Goal: Find specific page/section: Find specific page/section

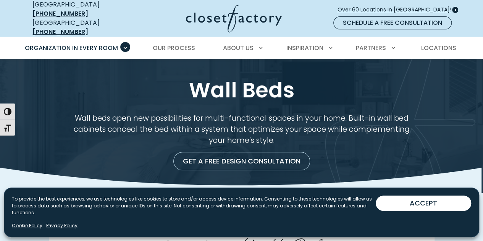
click at [409, 6] on span "Over 60 Locations in [GEOGRAPHIC_DATA]!" at bounding box center [398, 10] width 120 height 8
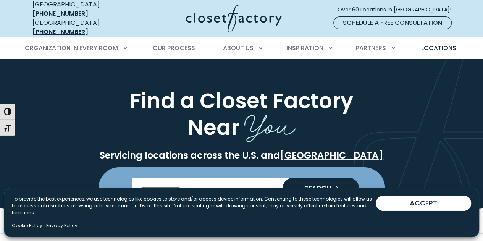
click at [208, 182] on input "Enter Postal Code" at bounding box center [242, 188] width 220 height 21
type input "*****"
click at [323, 185] on span "SEARCH" at bounding box center [314, 188] width 33 height 7
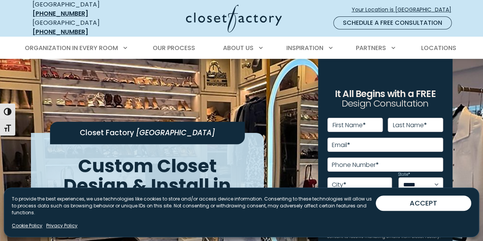
drag, startPoint x: 485, startPoint y: 15, endPoint x: 488, endPoint y: 6, distance: 9.9
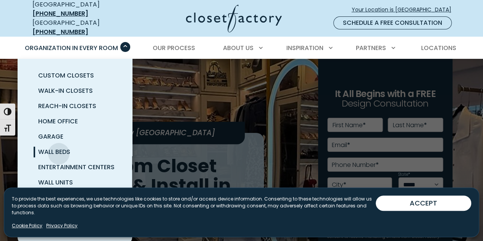
click at [59, 147] on span "Wall Beds" at bounding box center [54, 151] width 32 height 9
